Goal: Task Accomplishment & Management: Manage account settings

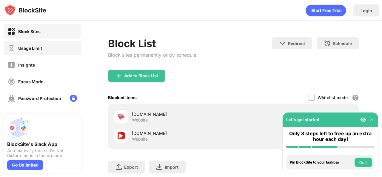
click at [37, 50] on div "Usage Limit" at bounding box center [30, 48] width 24 height 5
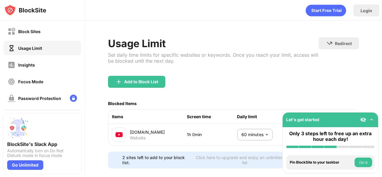
click at [251, 134] on body "Block Sites Usage Limit Insights Focus Mode Password Protection Custom Block Pa…" at bounding box center [191, 88] width 382 height 177
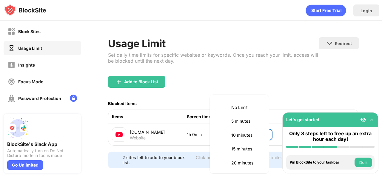
scroll to position [140, 0]
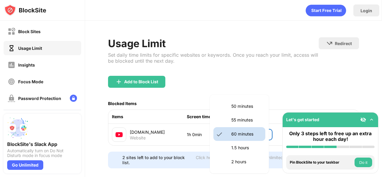
click at [243, 124] on li "55 minutes" at bounding box center [239, 120] width 52 height 14
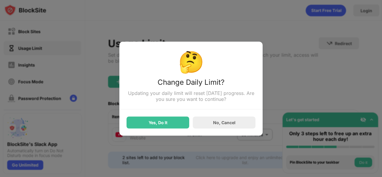
click at [170, 129] on div "🤔 Change Daily Limit? Updating your daily limit will reset today’s progress. Ar…" at bounding box center [190, 88] width 143 height 94
click at [173, 124] on div "Yes, Do It" at bounding box center [157, 122] width 63 height 12
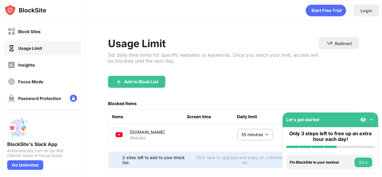
click at [241, 133] on body "Block Sites Usage Limit Insights Focus Mode Password Protection Custom Block Pa…" at bounding box center [191, 88] width 382 height 177
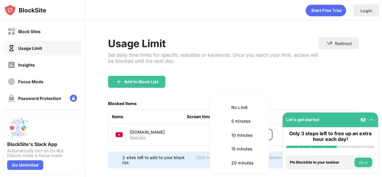
scroll to position [126, 0]
click at [233, 148] on p "60 minutes" at bounding box center [246, 148] width 30 height 7
type input "**"
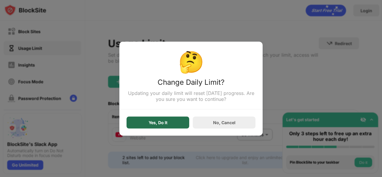
click at [160, 128] on div "Yes, Do It" at bounding box center [157, 122] width 63 height 12
